Goal: Task Accomplishment & Management: Use online tool/utility

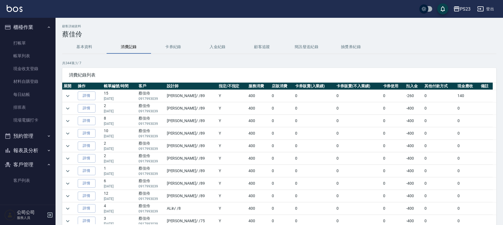
click at [91, 48] on button "基本資料" at bounding box center [84, 46] width 44 height 13
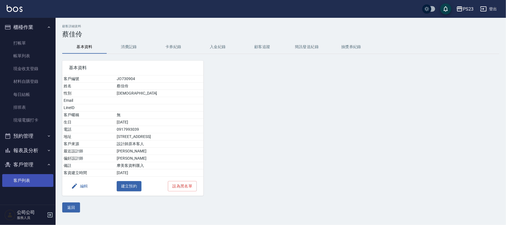
click at [19, 181] on link "客戶列表" at bounding box center [27, 180] width 51 height 13
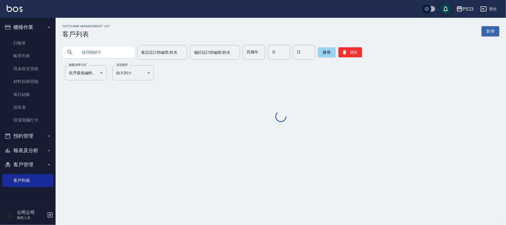
click at [96, 51] on input "text" at bounding box center [104, 52] width 52 height 15
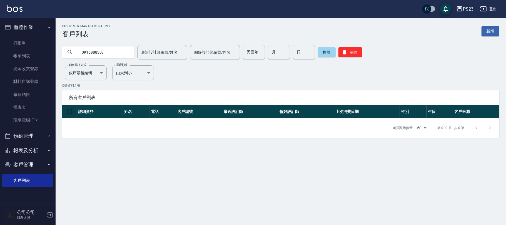
click at [128, 51] on div "0916988308" at bounding box center [98, 52] width 72 height 12
click at [117, 48] on input "0916988308" at bounding box center [104, 52] width 52 height 15
type input "0"
drag, startPoint x: 36, startPoint y: 121, endPoint x: 44, endPoint y: 116, distance: 9.4
click at [36, 121] on link "現場電腦打卡" at bounding box center [27, 120] width 51 height 13
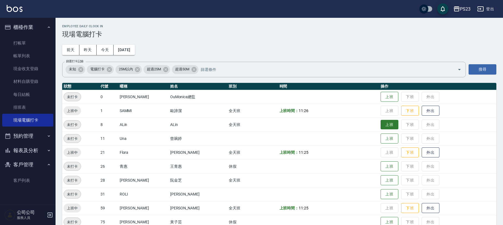
click at [381, 124] on button "上班" at bounding box center [390, 125] width 18 height 10
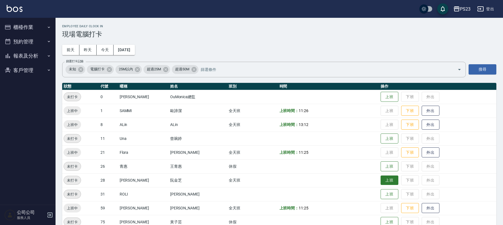
click at [386, 178] on button "上班" at bounding box center [390, 180] width 18 height 10
